Goal: Transaction & Acquisition: Purchase product/service

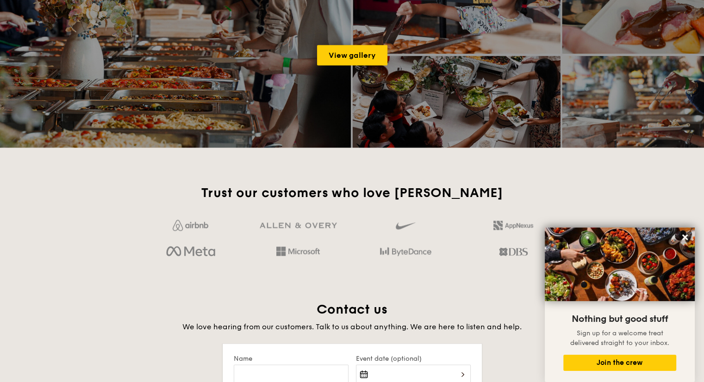
scroll to position [1388, 0]
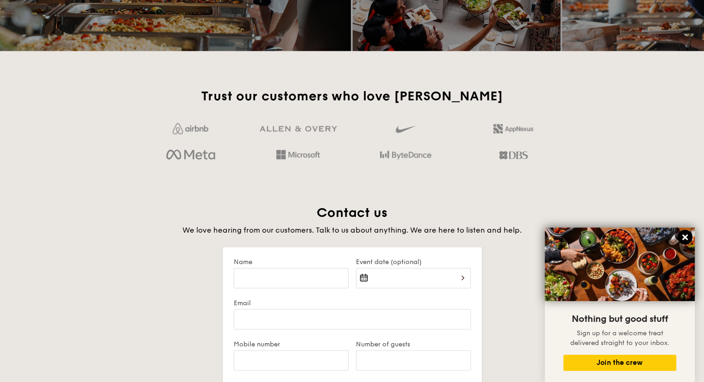
click at [683, 237] on icon at bounding box center [685, 238] width 6 height 6
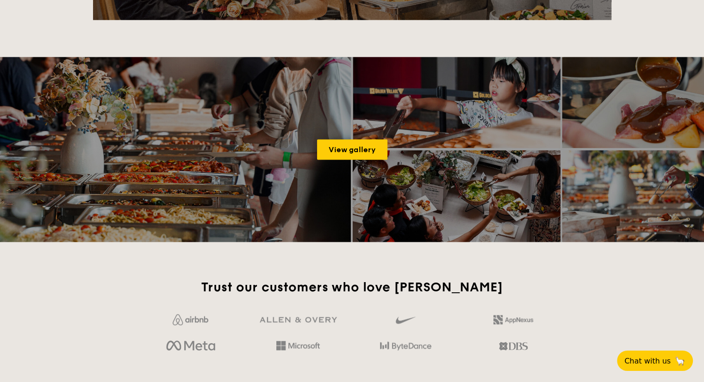
scroll to position [1249, 0]
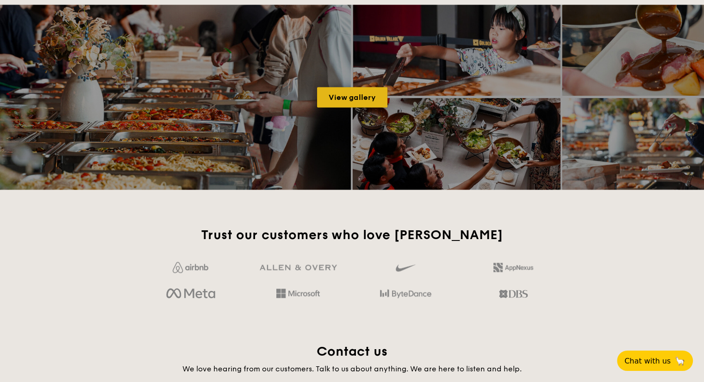
click at [344, 99] on link "View gallery" at bounding box center [352, 97] width 70 height 20
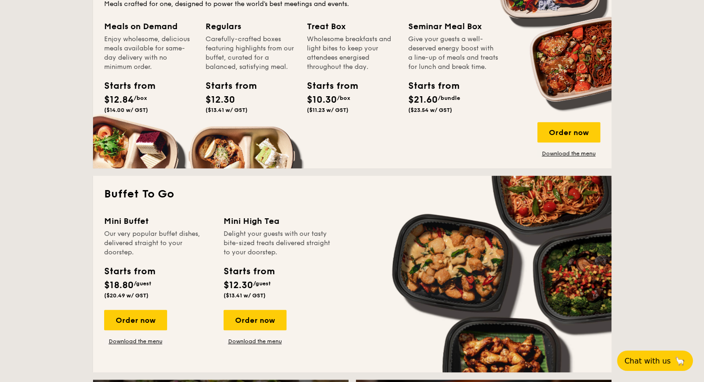
scroll to position [509, 0]
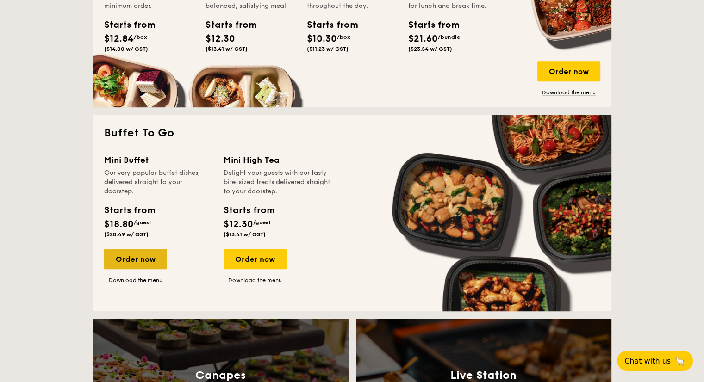
click at [138, 256] on div "Order now" at bounding box center [135, 259] width 63 height 20
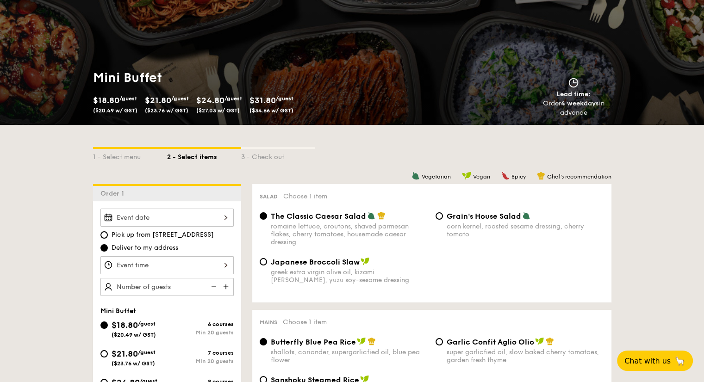
scroll to position [139, 0]
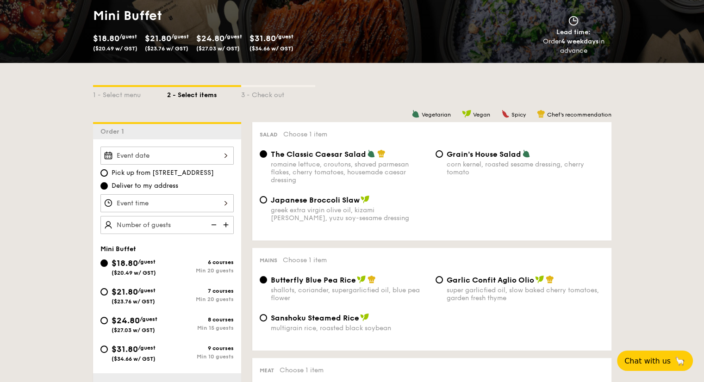
click at [476, 215] on div "Japanese Broccoli Slaw greek extra virgin olive oil, kizami [PERSON_NAME], yuzu…" at bounding box center [432, 214] width 352 height 38
